Goal: Task Accomplishment & Management: Use online tool/utility

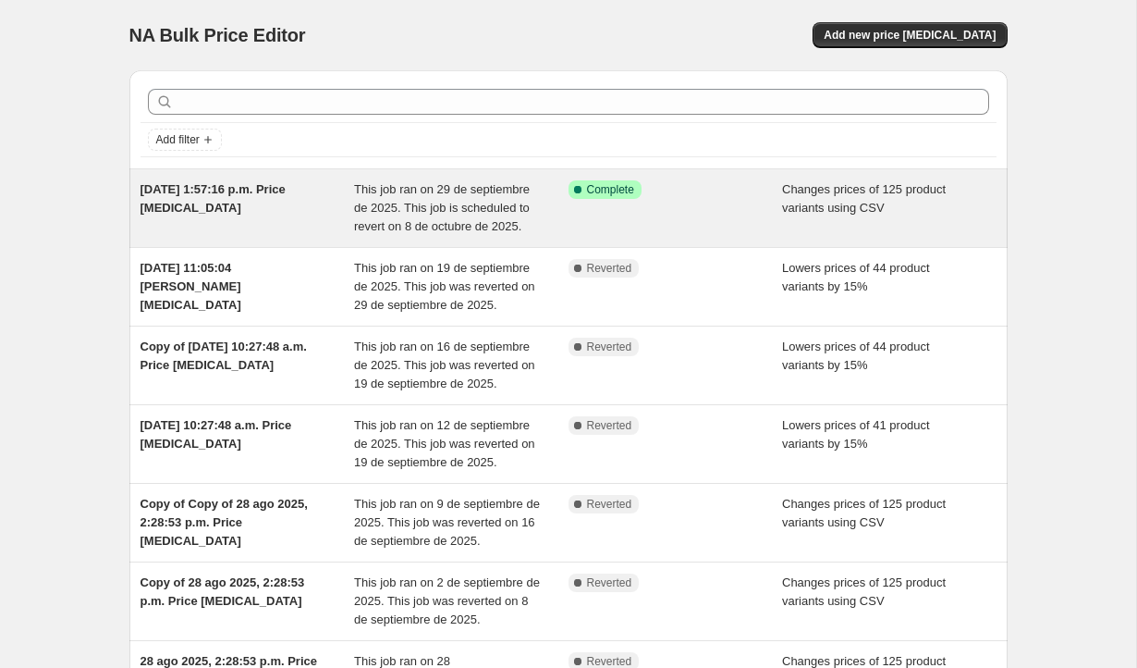
click at [441, 211] on span "This job ran on 29 de septiembre de 2025. This job is scheduled to revert on 8 …" at bounding box center [442, 207] width 176 height 51
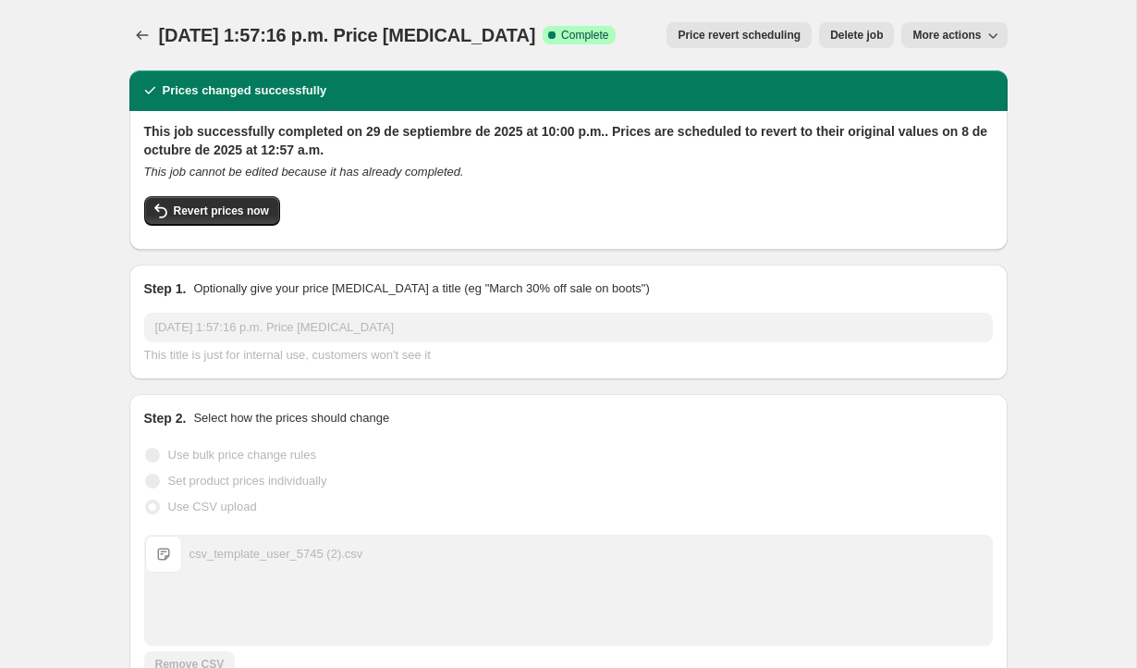
click at [782, 34] on span "Price revert scheduling" at bounding box center [739, 35] width 123 height 15
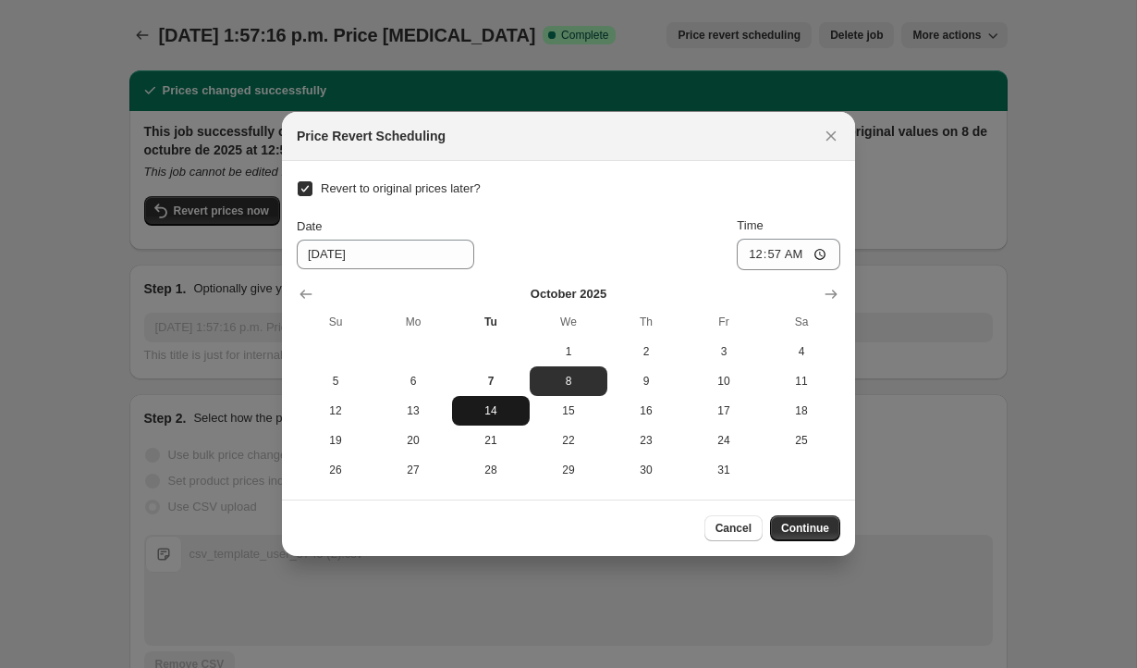
click at [486, 421] on button "14" at bounding box center [491, 411] width 78 height 30
type input "[DATE]"
click at [801, 531] on span "Continue" at bounding box center [805, 528] width 48 height 15
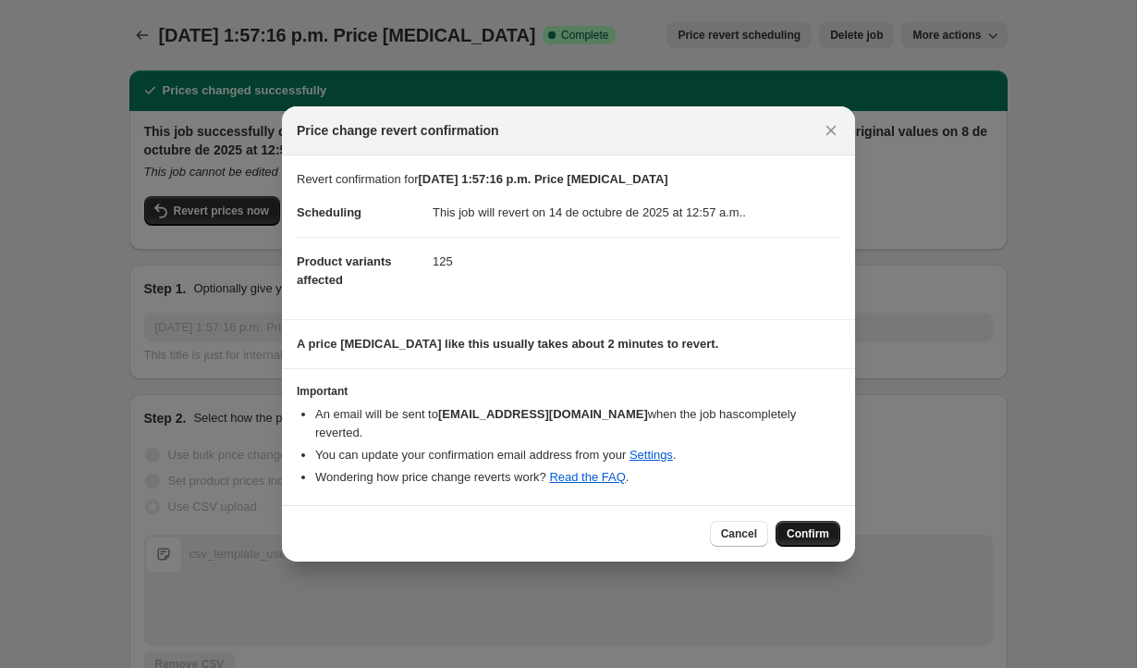
click at [810, 526] on span "Confirm" at bounding box center [808, 533] width 43 height 15
